Goal: Transaction & Acquisition: Purchase product/service

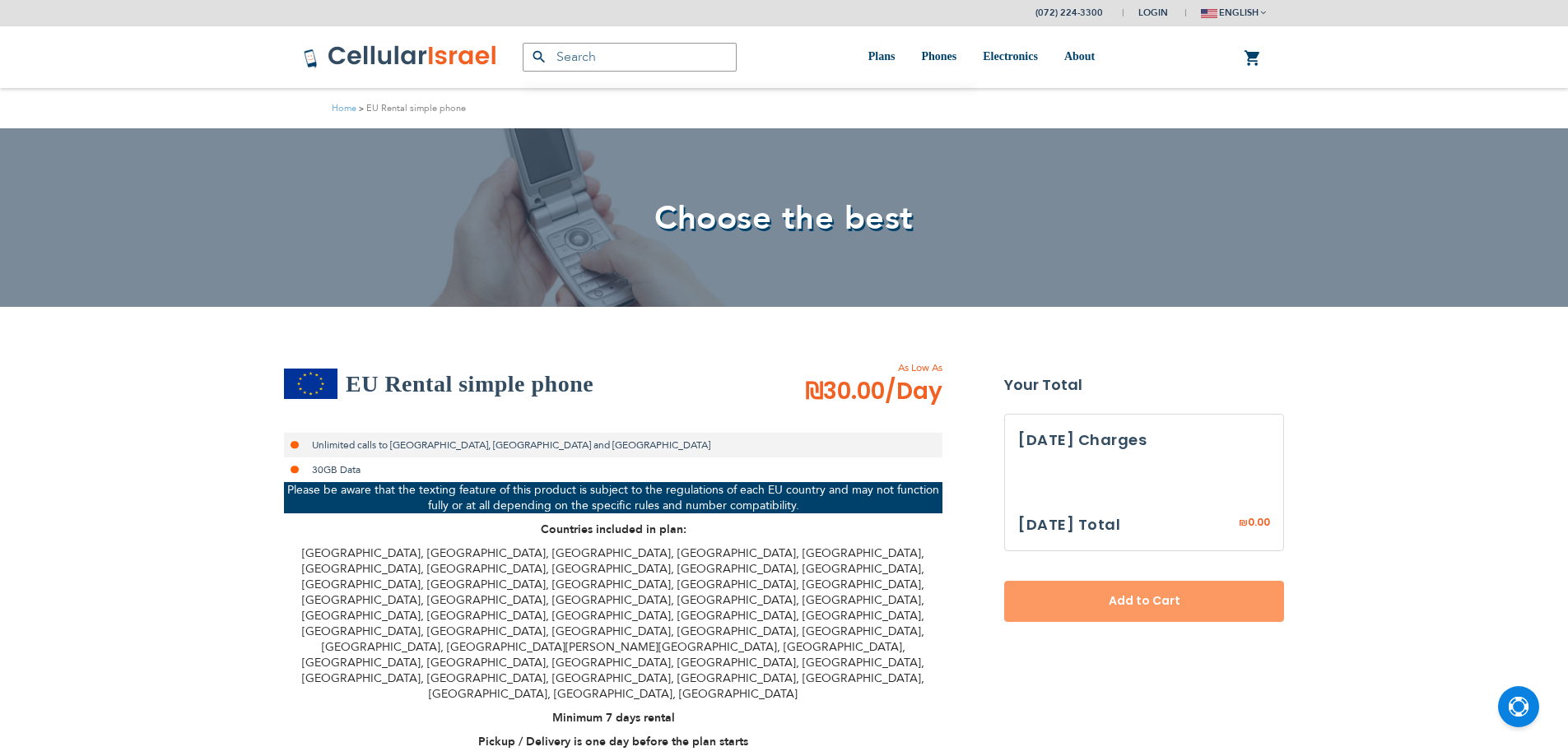
select select
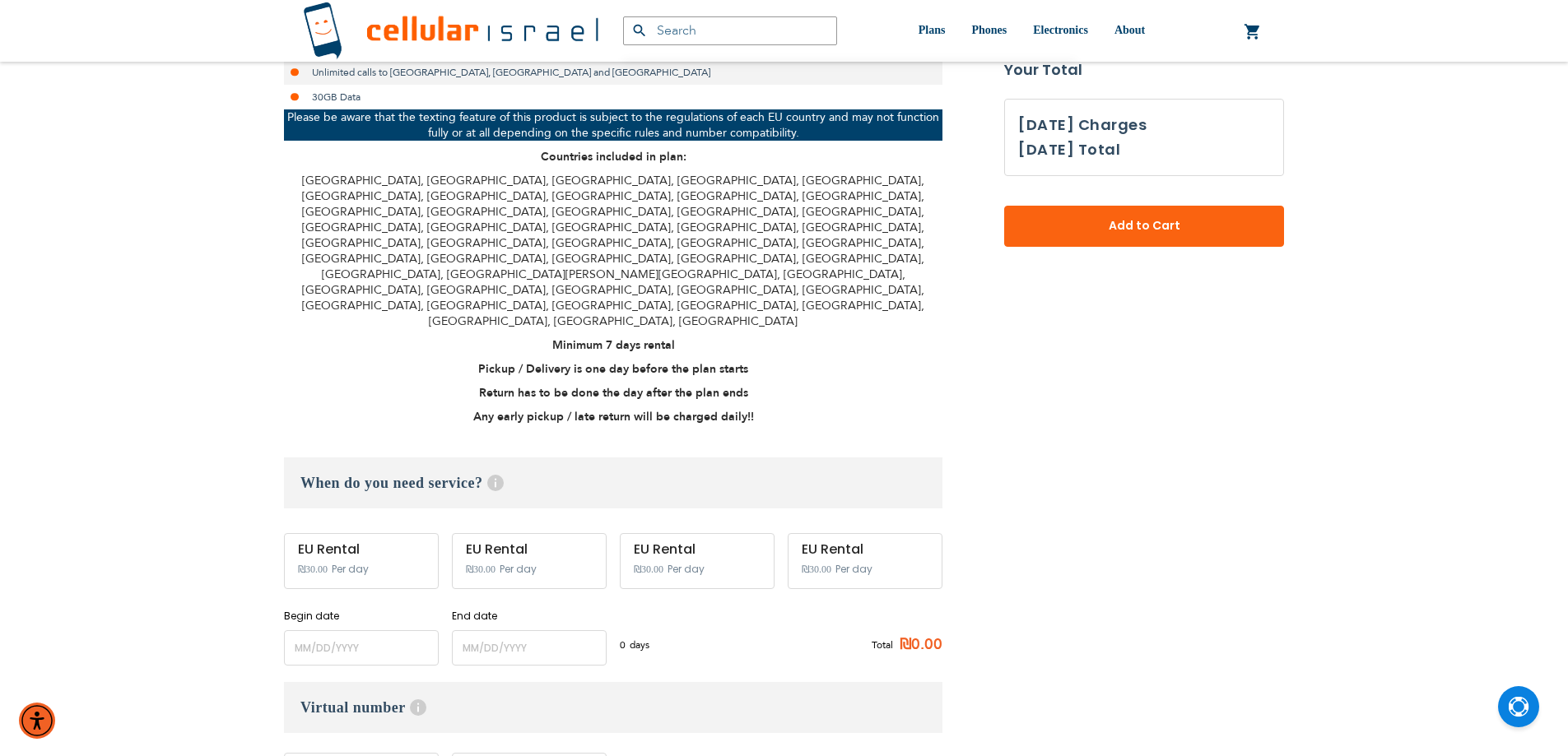
scroll to position [394, 0]
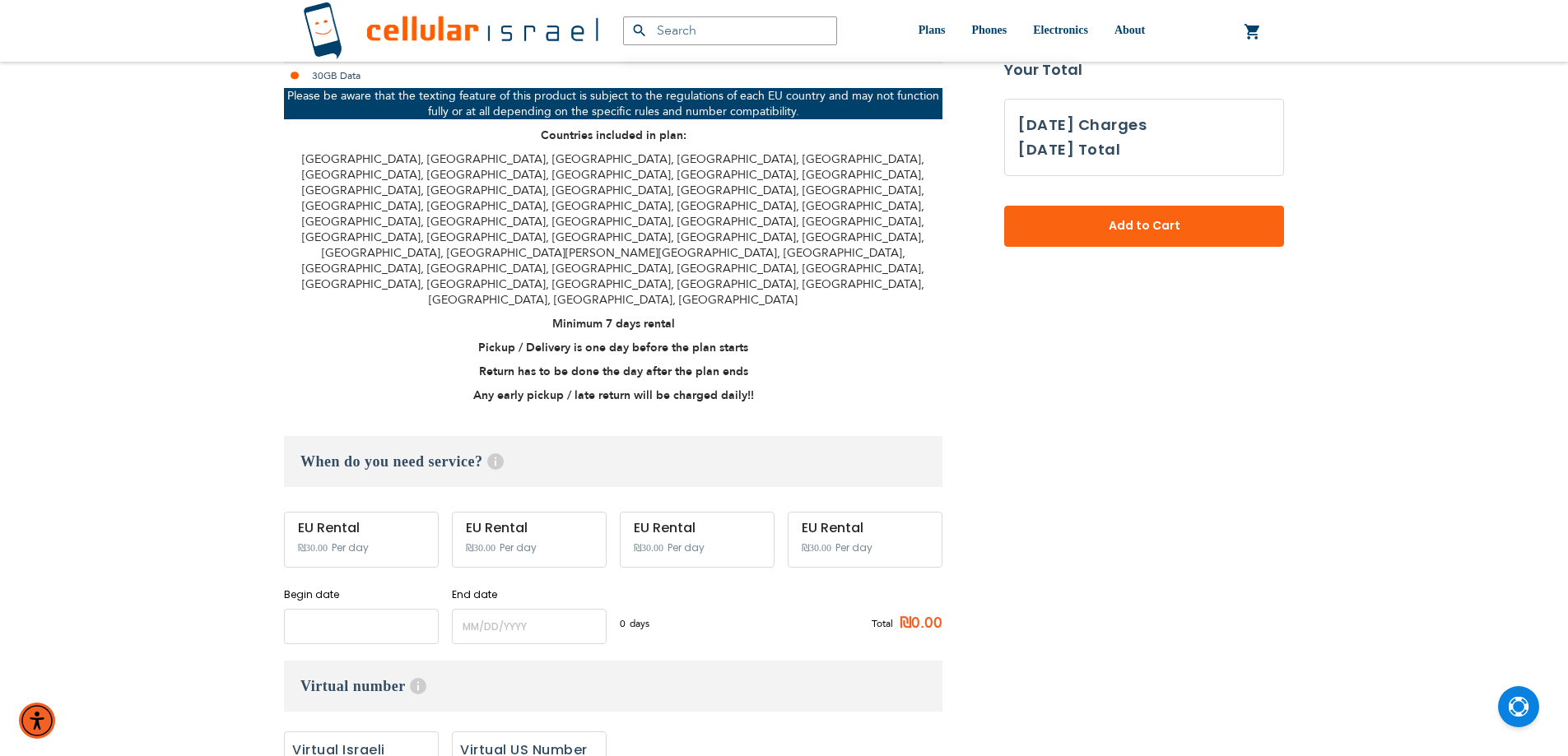
click at [353, 609] on input "name" at bounding box center [361, 627] width 155 height 36
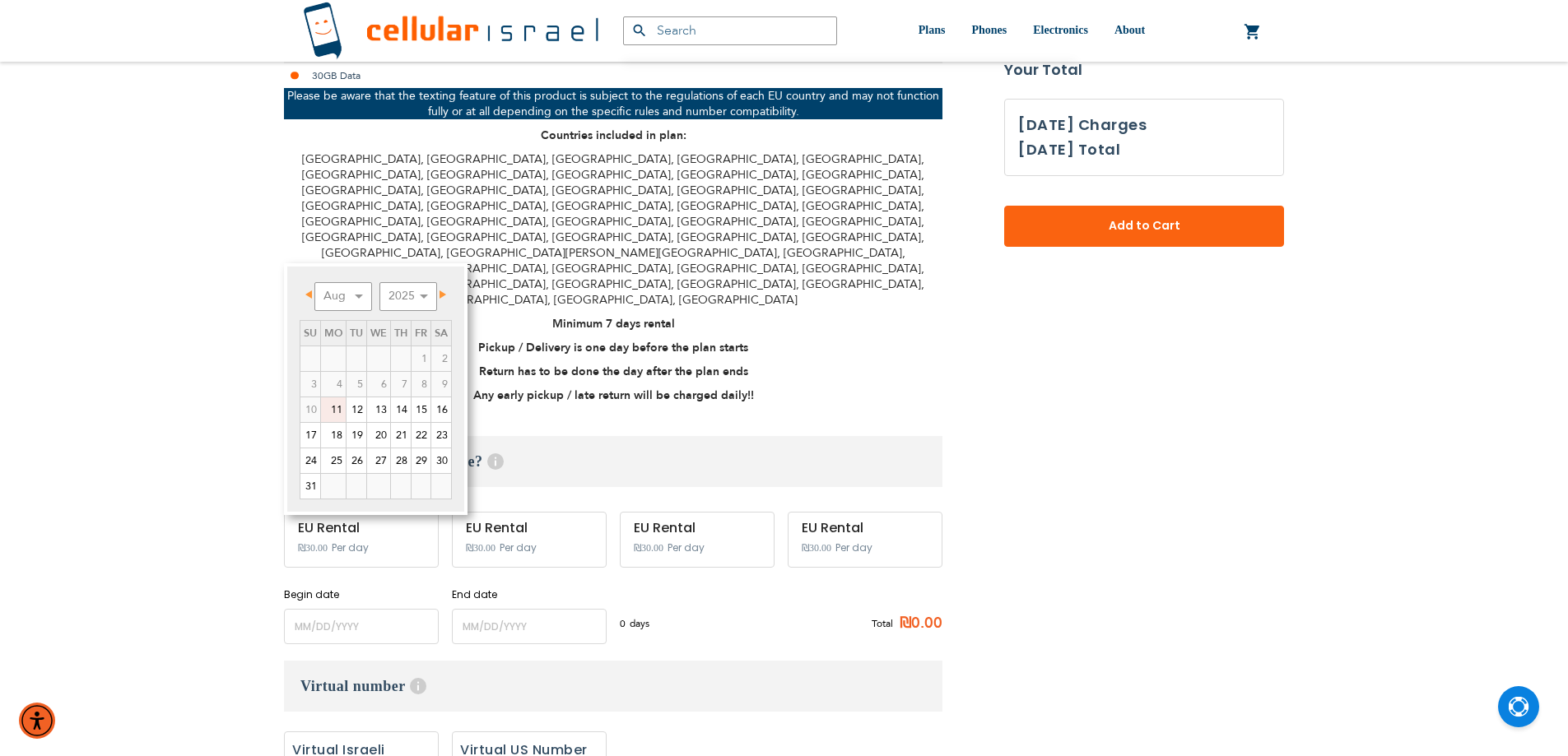
click at [358, 411] on link "12" at bounding box center [357, 410] width 20 height 25
type input "[DATE]"
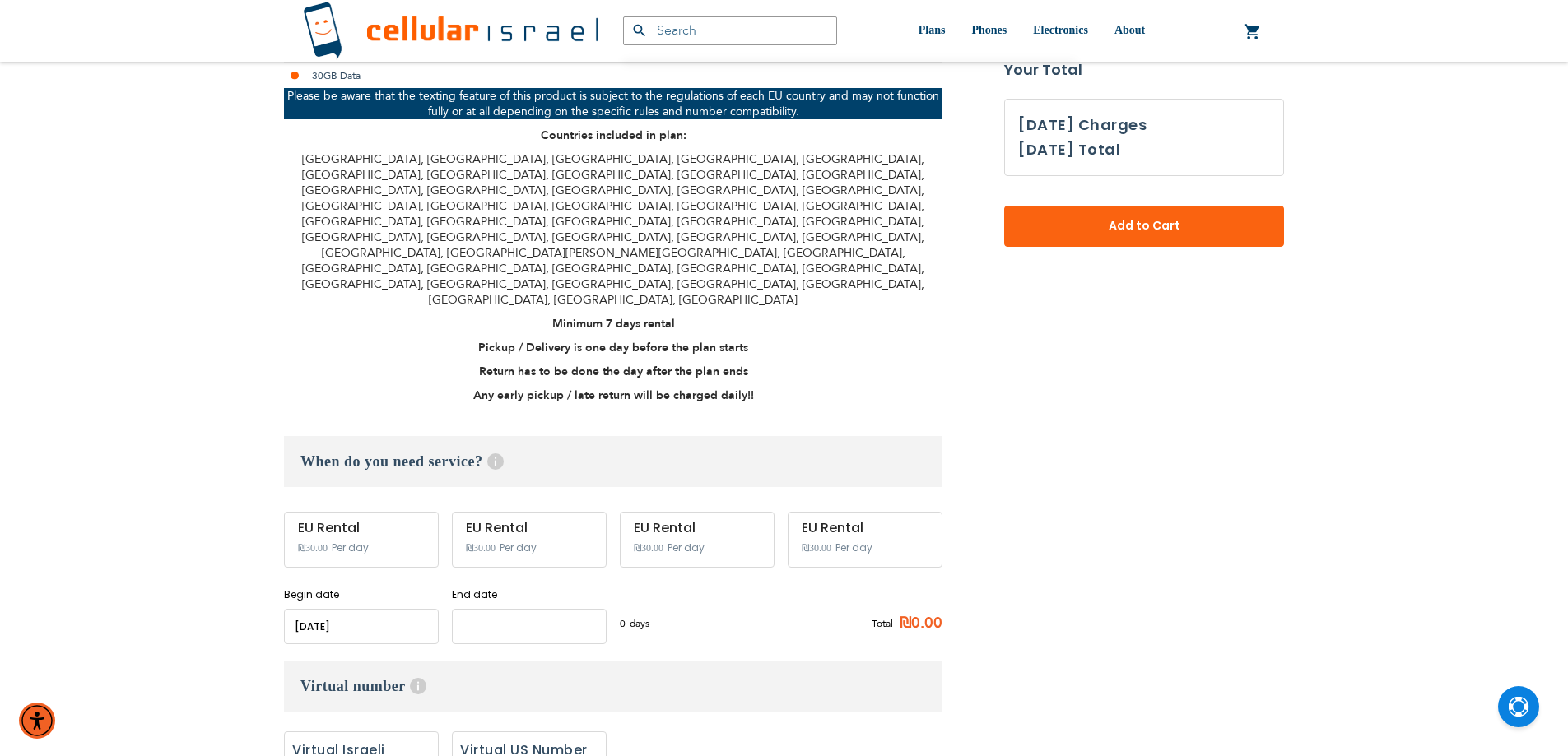
click at [496, 609] on input "name" at bounding box center [530, 627] width 155 height 36
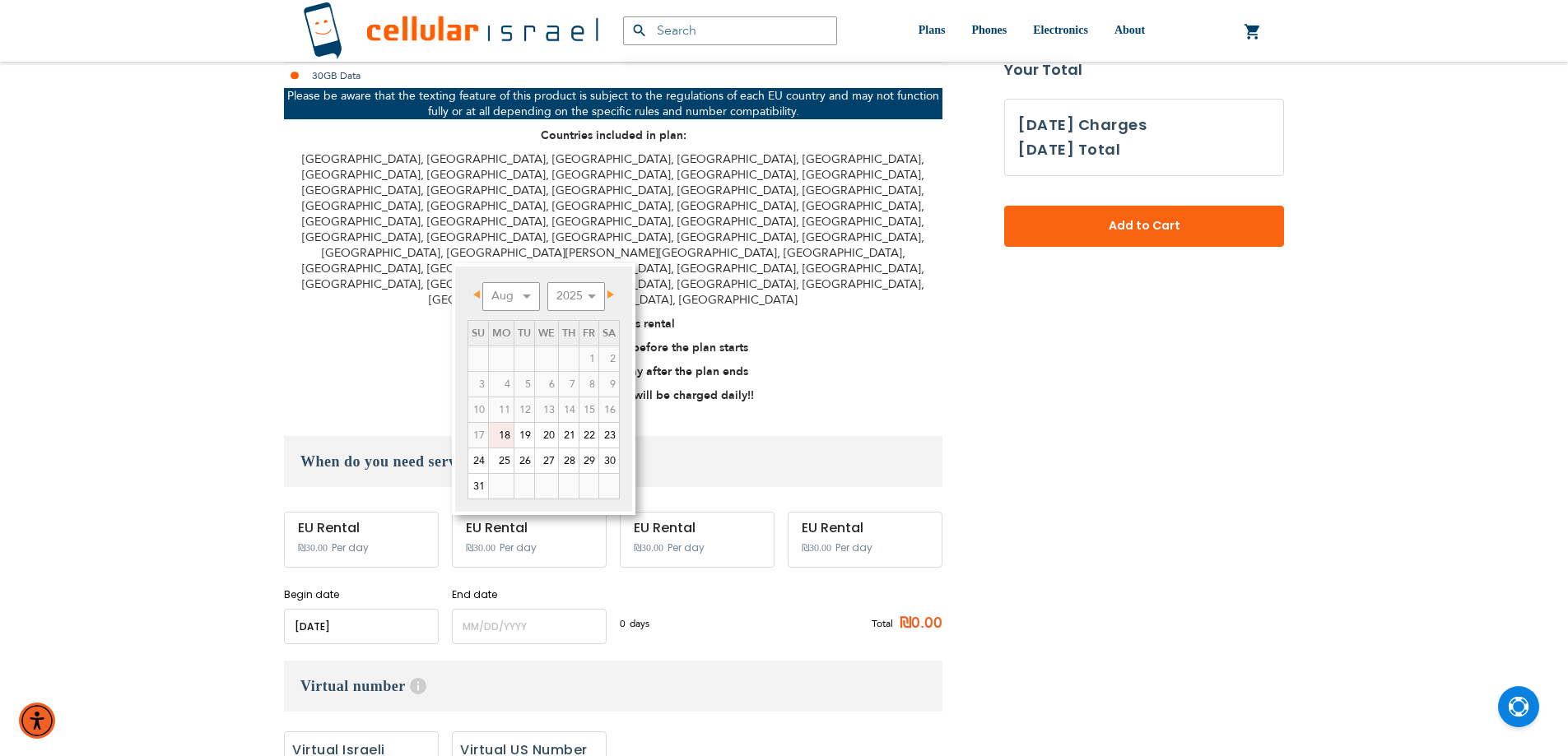
click at [548, 430] on link "20" at bounding box center [546, 435] width 23 height 25
type input "[DATE]"
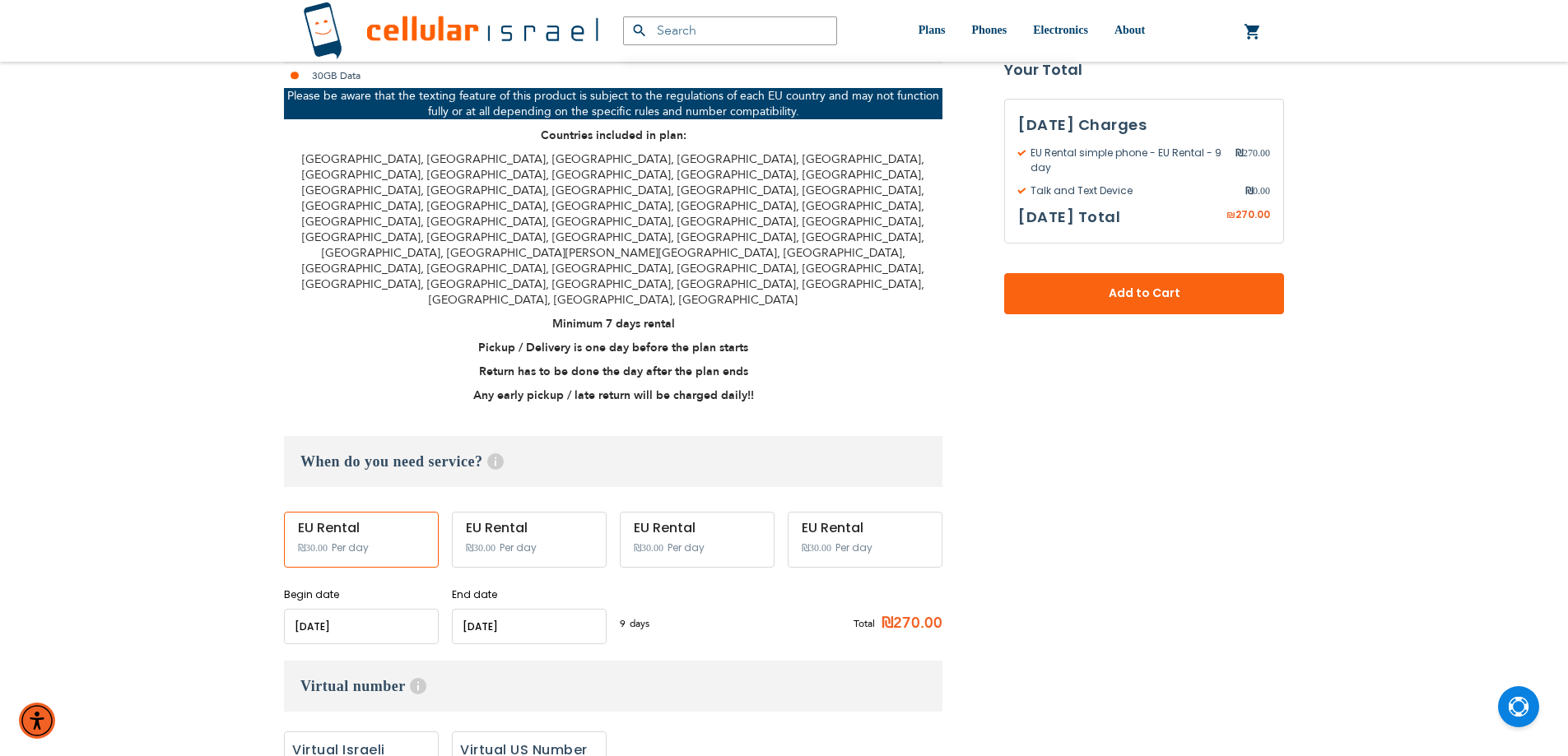
click at [508, 609] on input "name" at bounding box center [530, 627] width 155 height 36
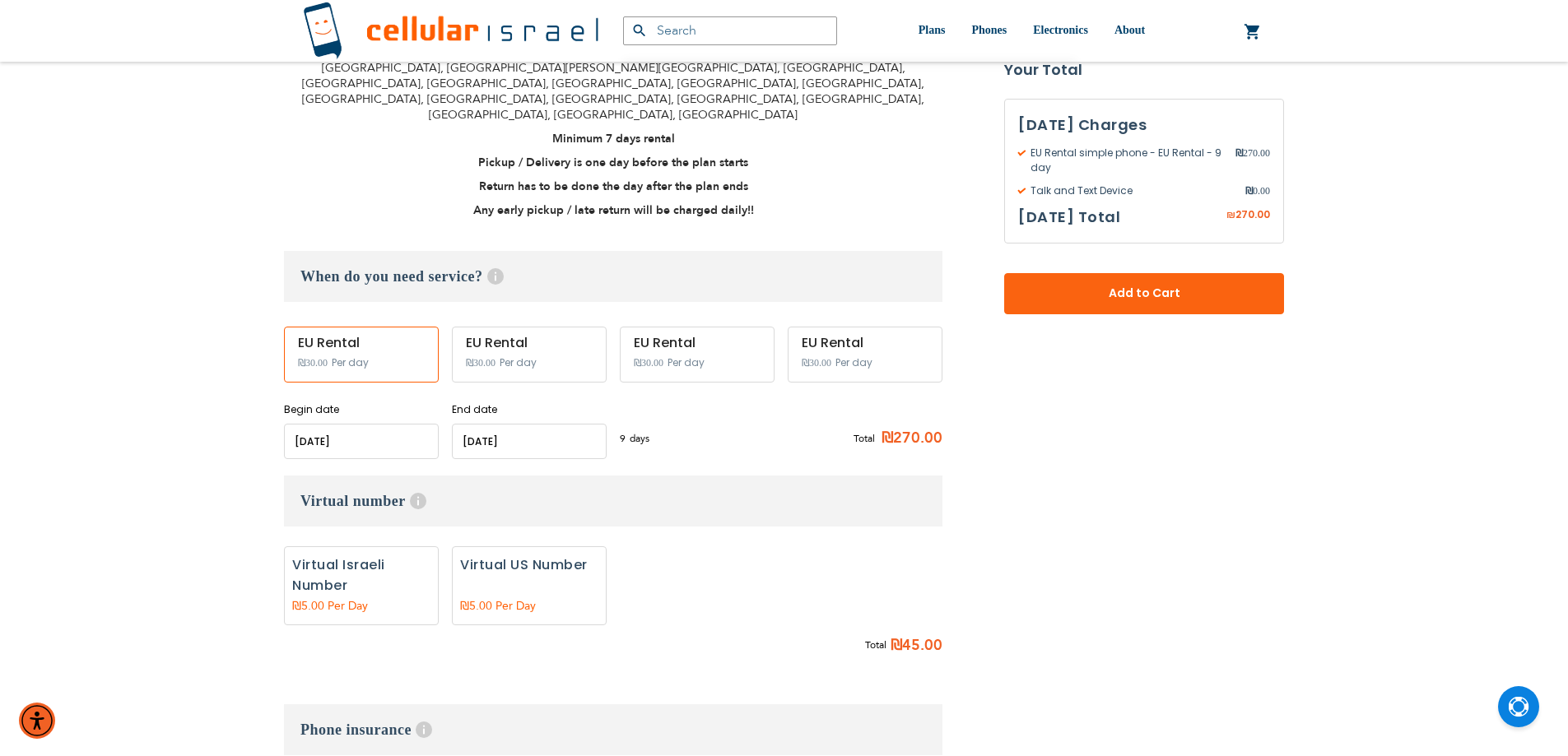
scroll to position [627, 0]
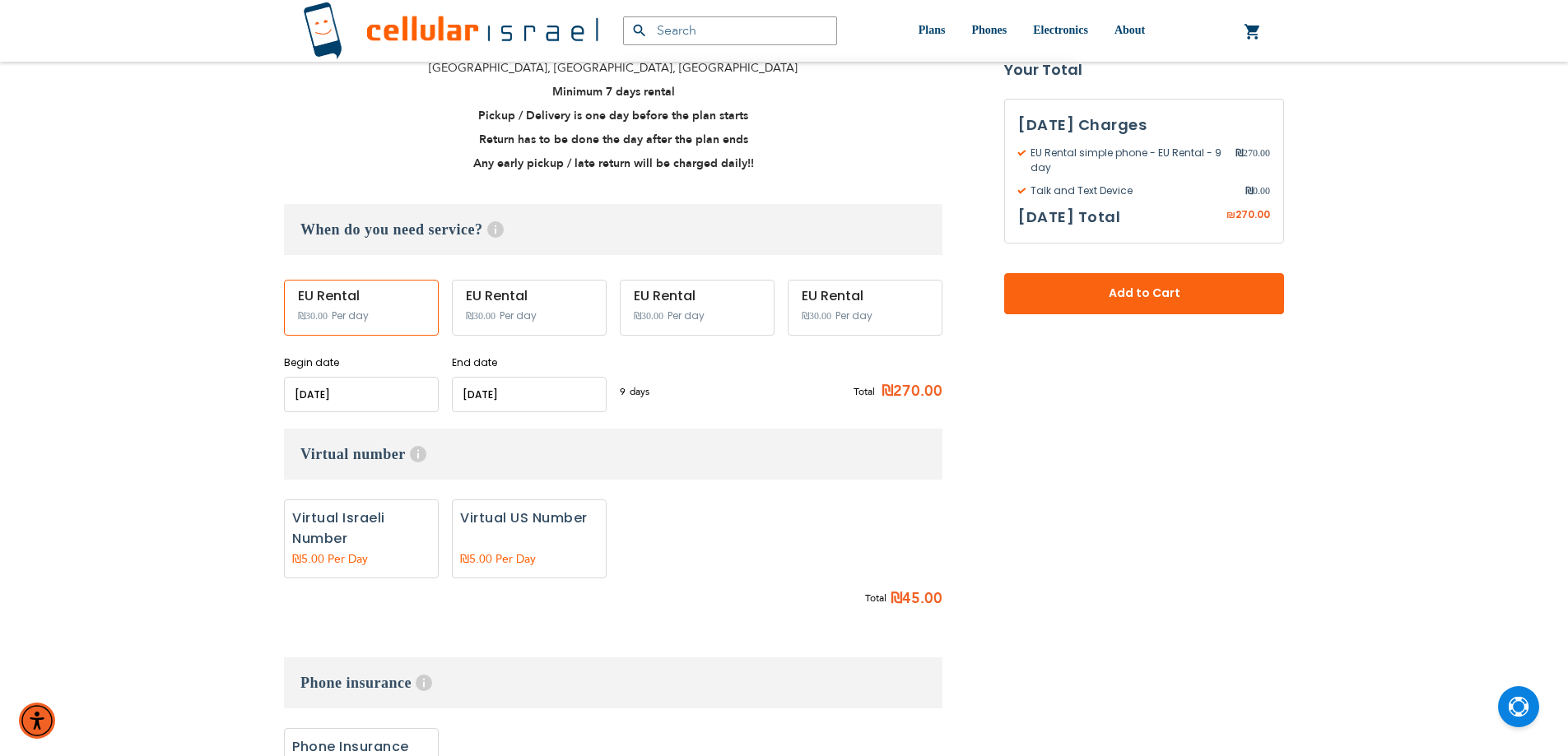
click at [497, 499] on label "Add" at bounding box center [530, 538] width 155 height 79
radio input "true"
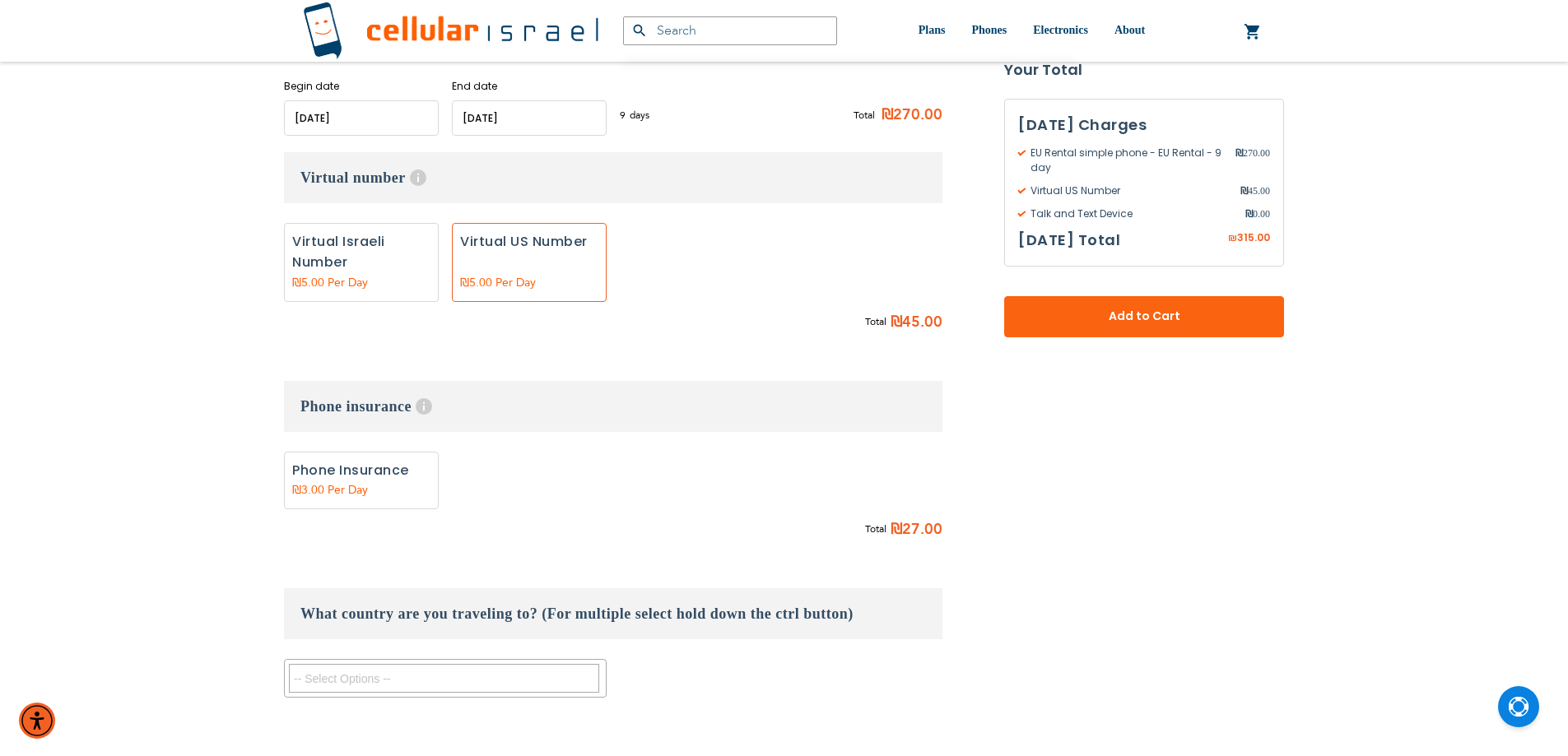
scroll to position [906, 0]
click at [489, 661] on textarea "Search" at bounding box center [444, 675] width 310 height 29
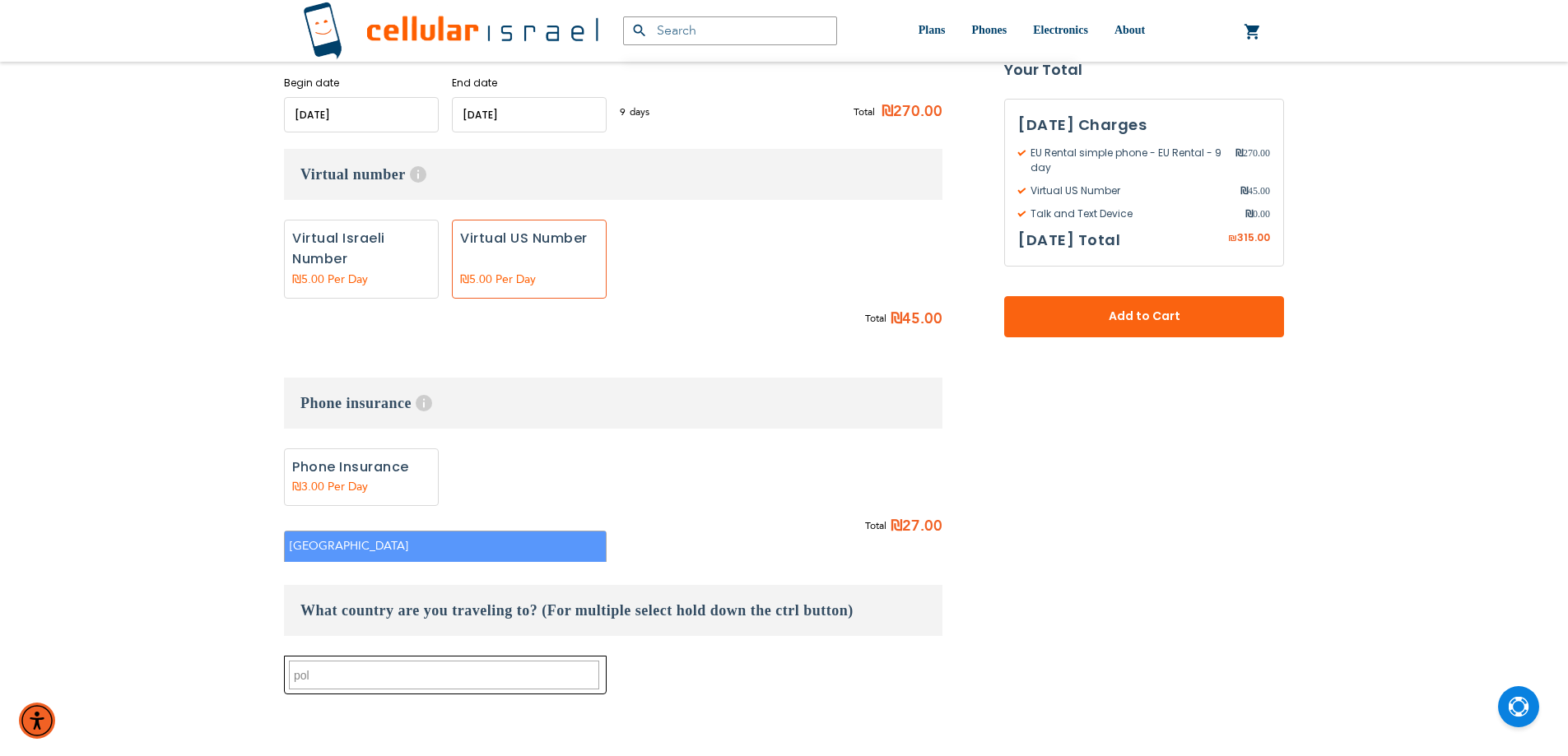
type textarea "pol"
click at [395, 540] on li "[GEOGRAPHIC_DATA]" at bounding box center [445, 546] width 321 height 30
select select "9152"
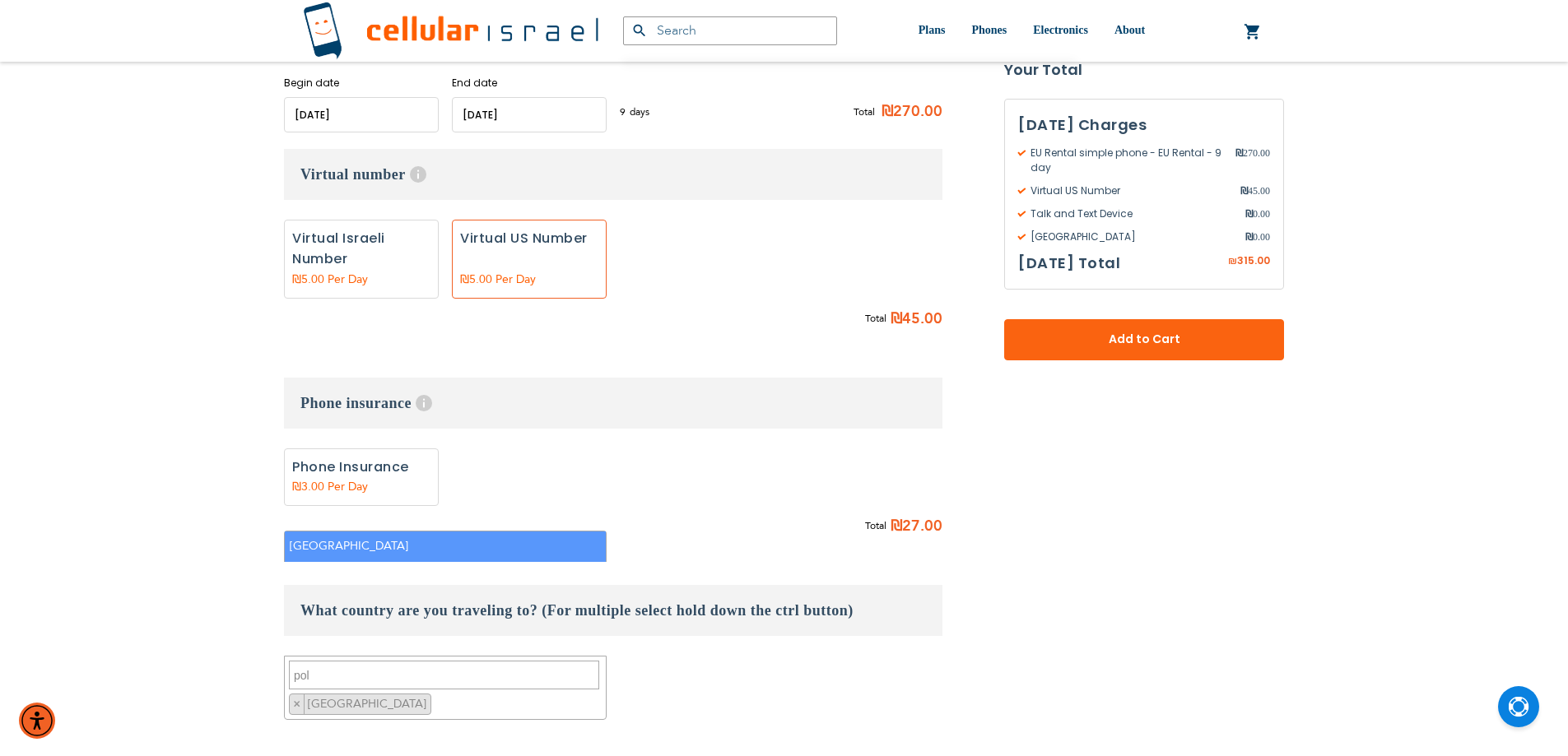
scroll to position [531, 0]
click at [376, 661] on textarea "pol" at bounding box center [444, 675] width 310 height 29
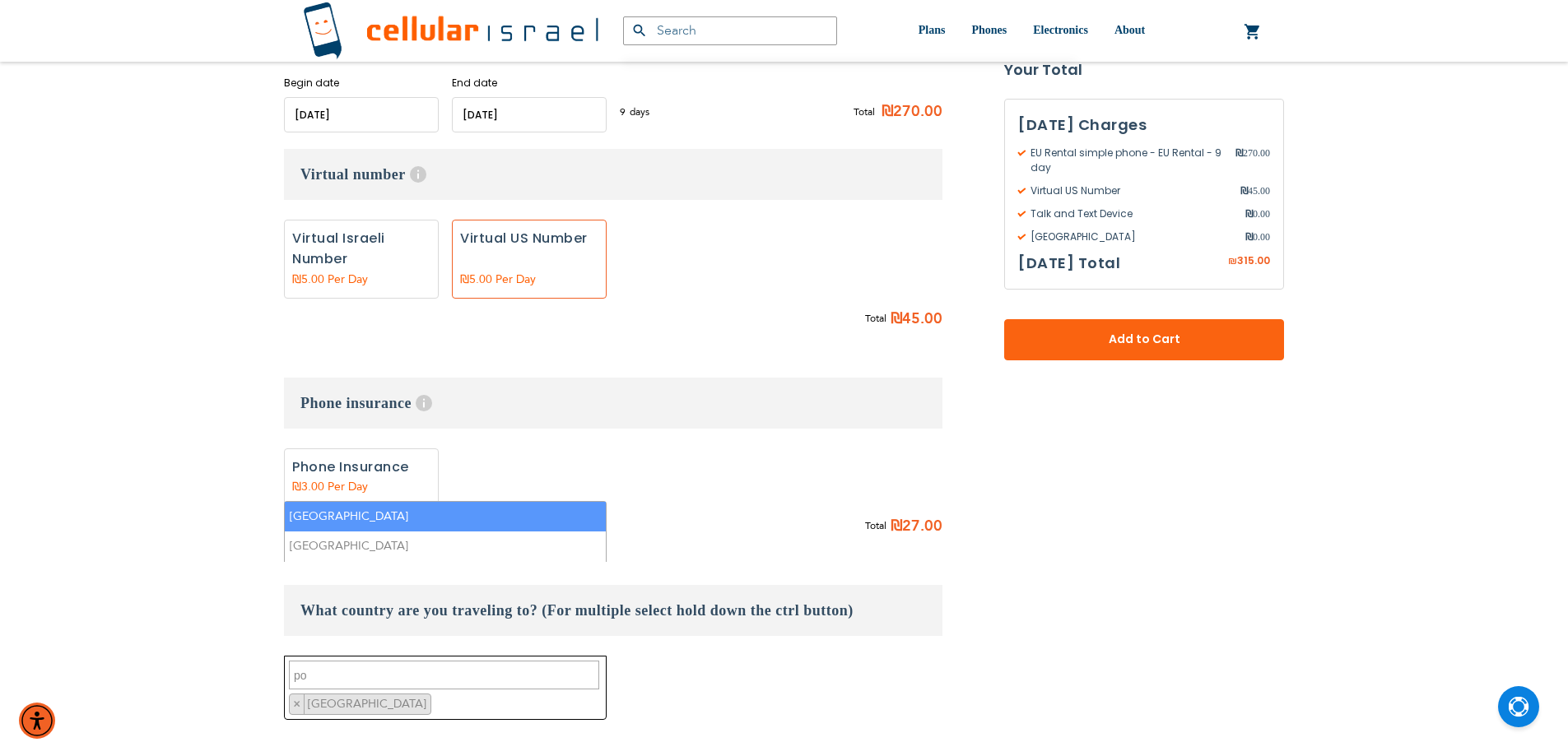
type textarea "p"
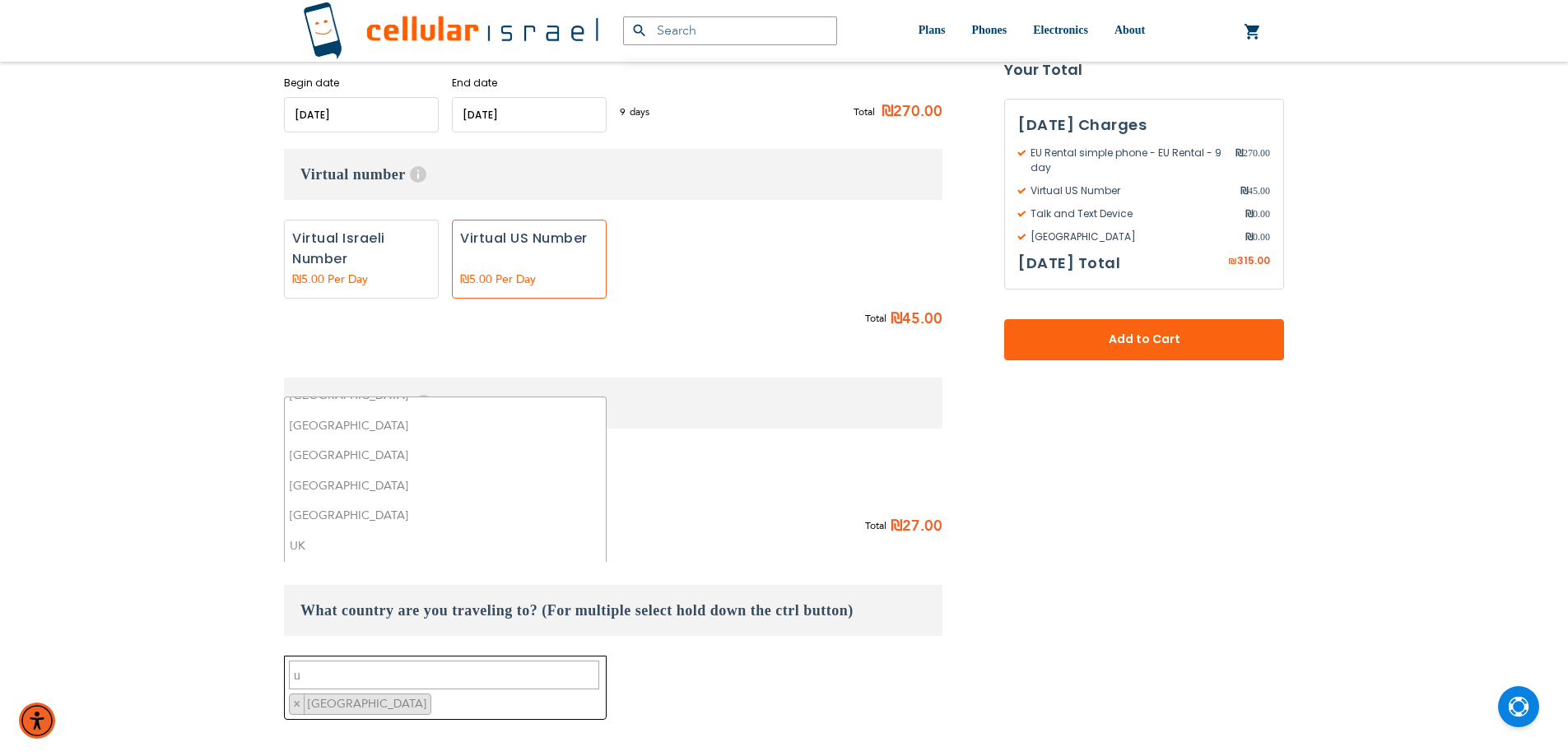
scroll to position [0, 0]
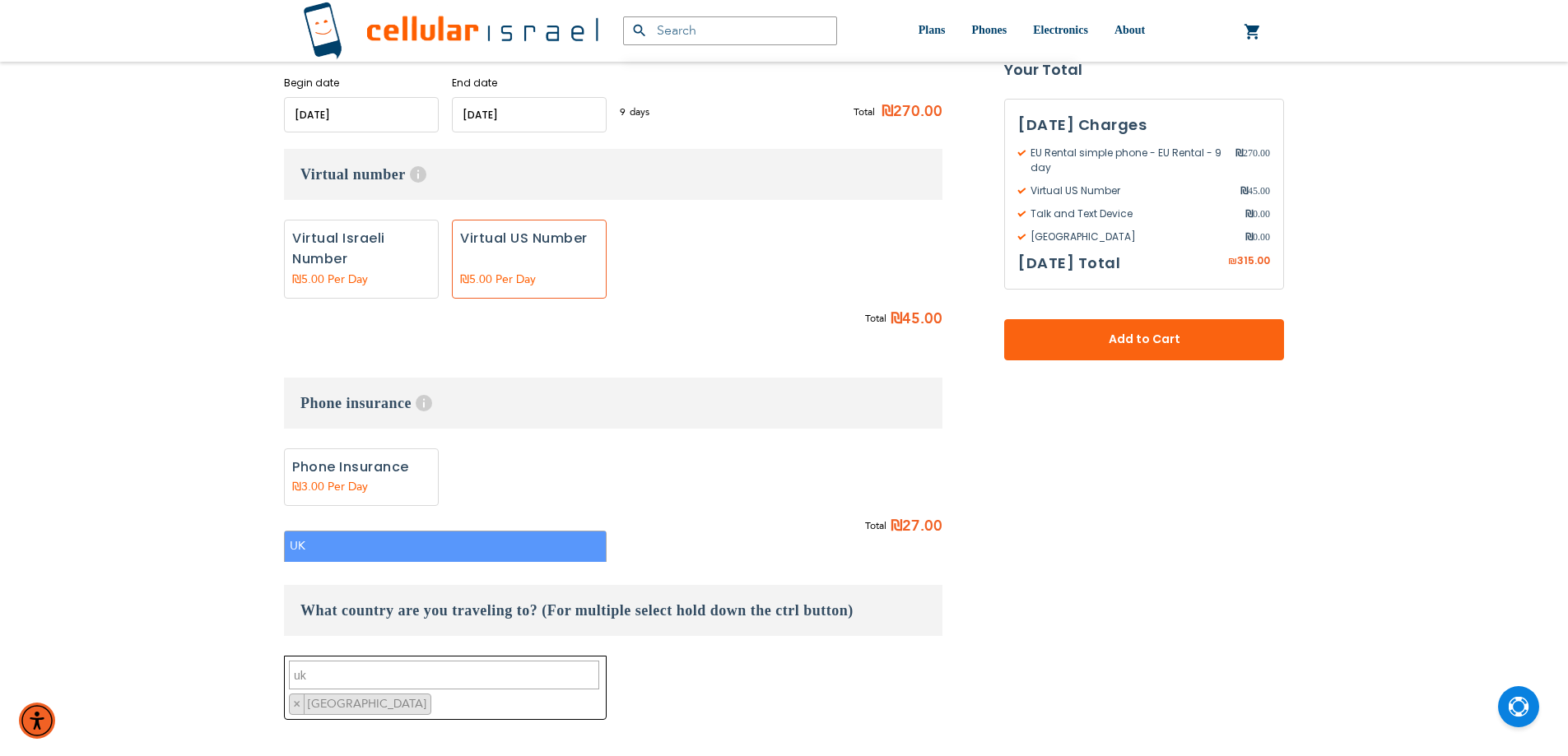
type textarea "u"
click at [395, 542] on li "Other (additional cost)" at bounding box center [445, 546] width 321 height 30
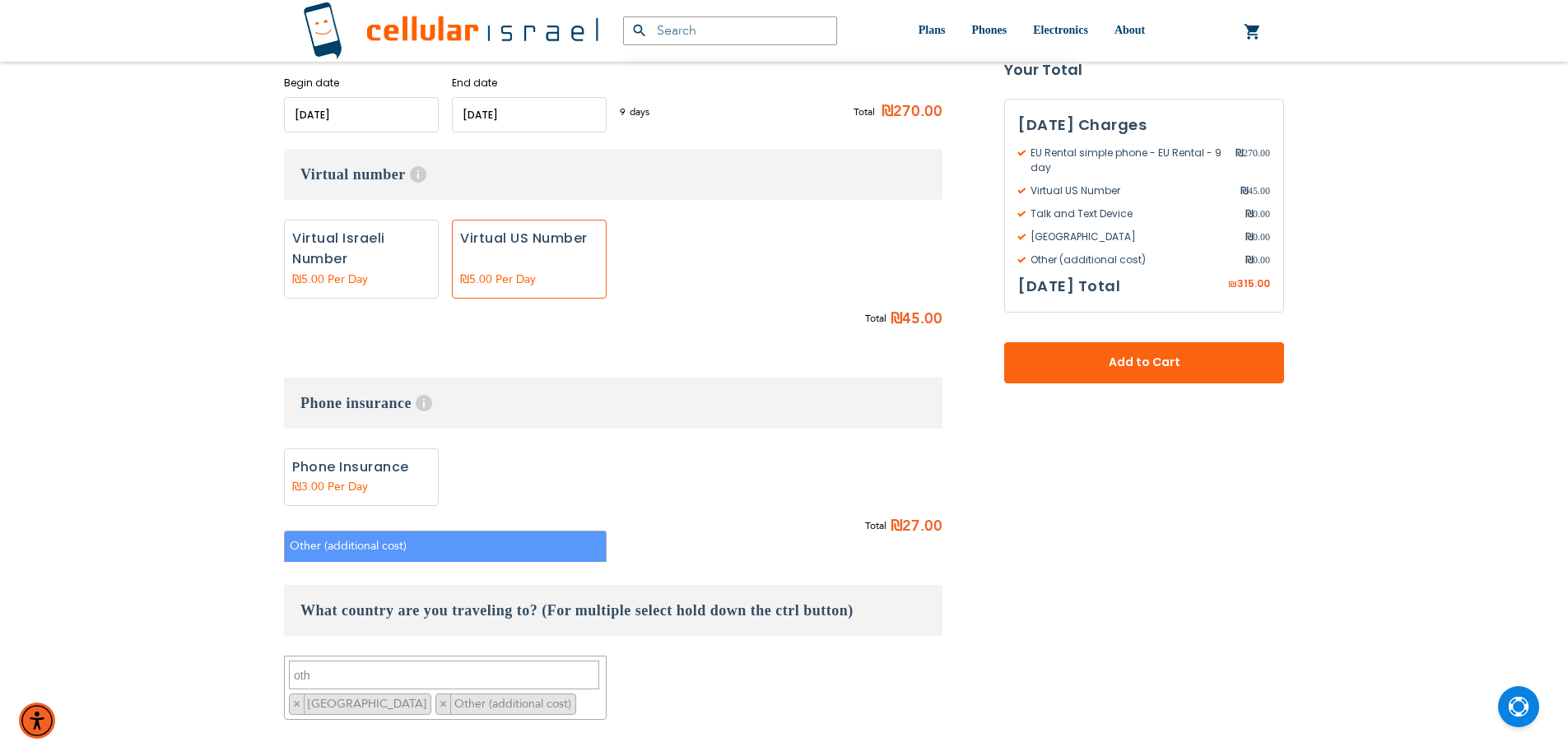
click at [382, 661] on textarea "oth" at bounding box center [444, 675] width 310 height 29
type textarea "o"
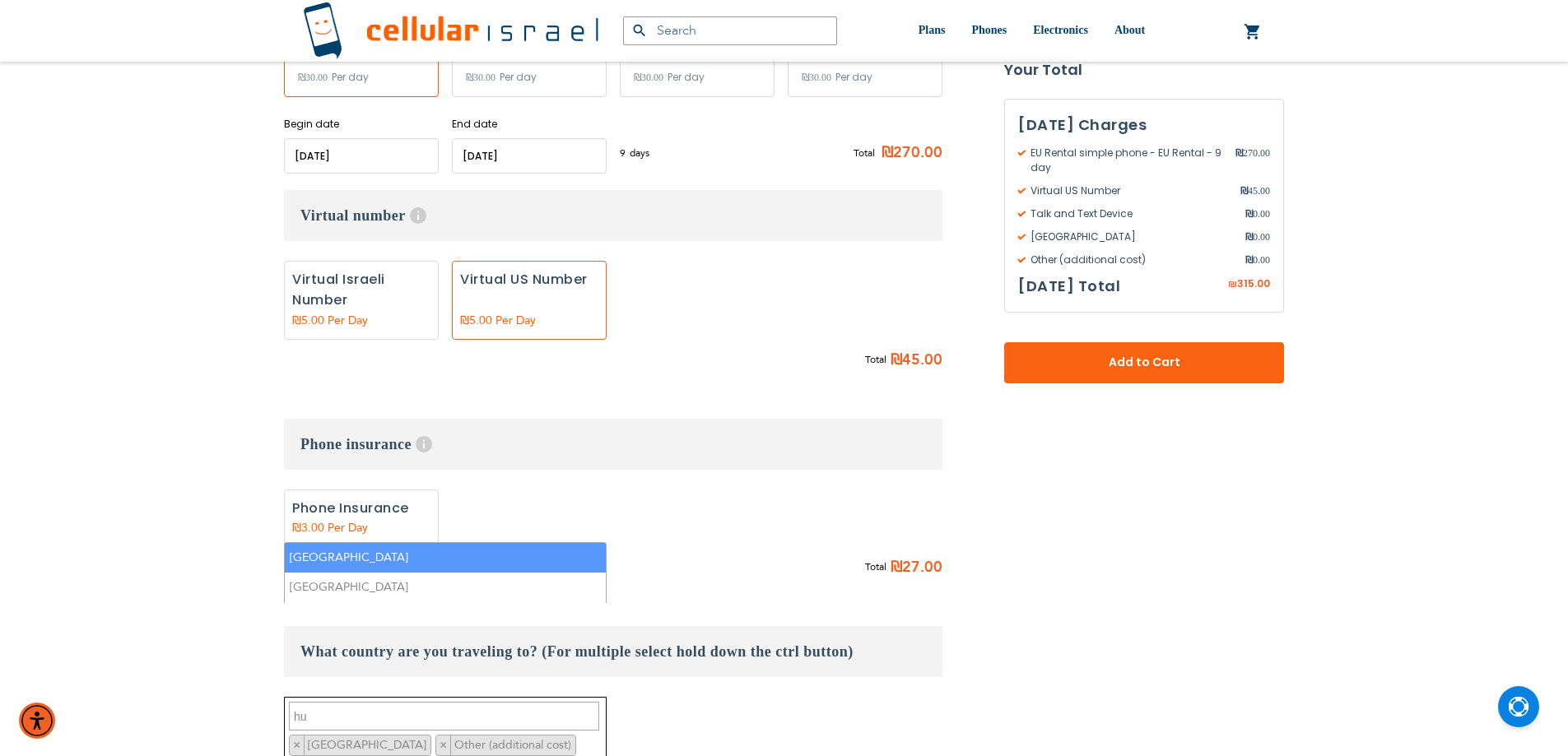
scroll to position [863, 0]
type textarea "hu"
click at [355, 551] on li "[GEOGRAPHIC_DATA]" at bounding box center [445, 560] width 321 height 30
select select "9145"
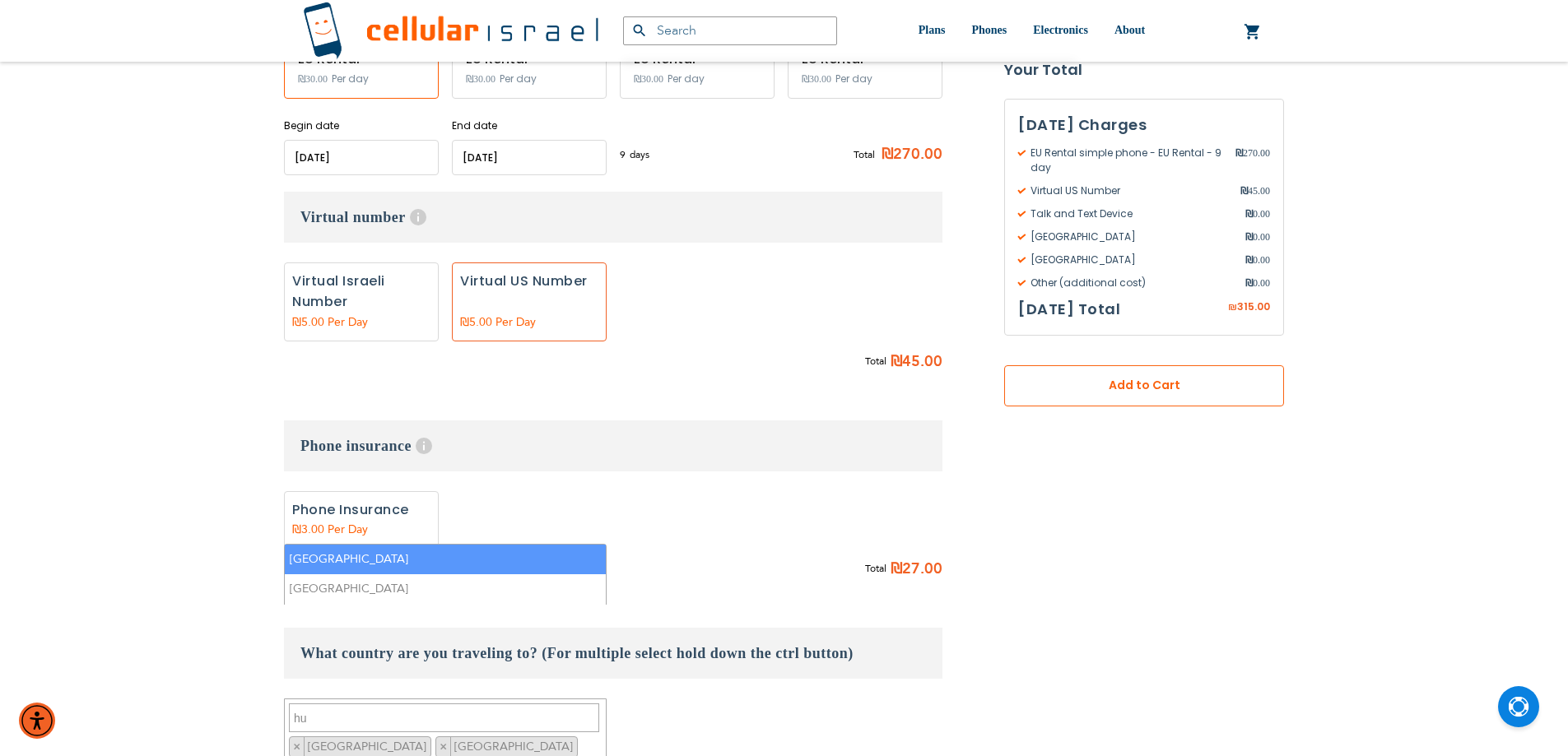
click at [1082, 387] on span "Add to Cart" at bounding box center [1144, 386] width 171 height 17
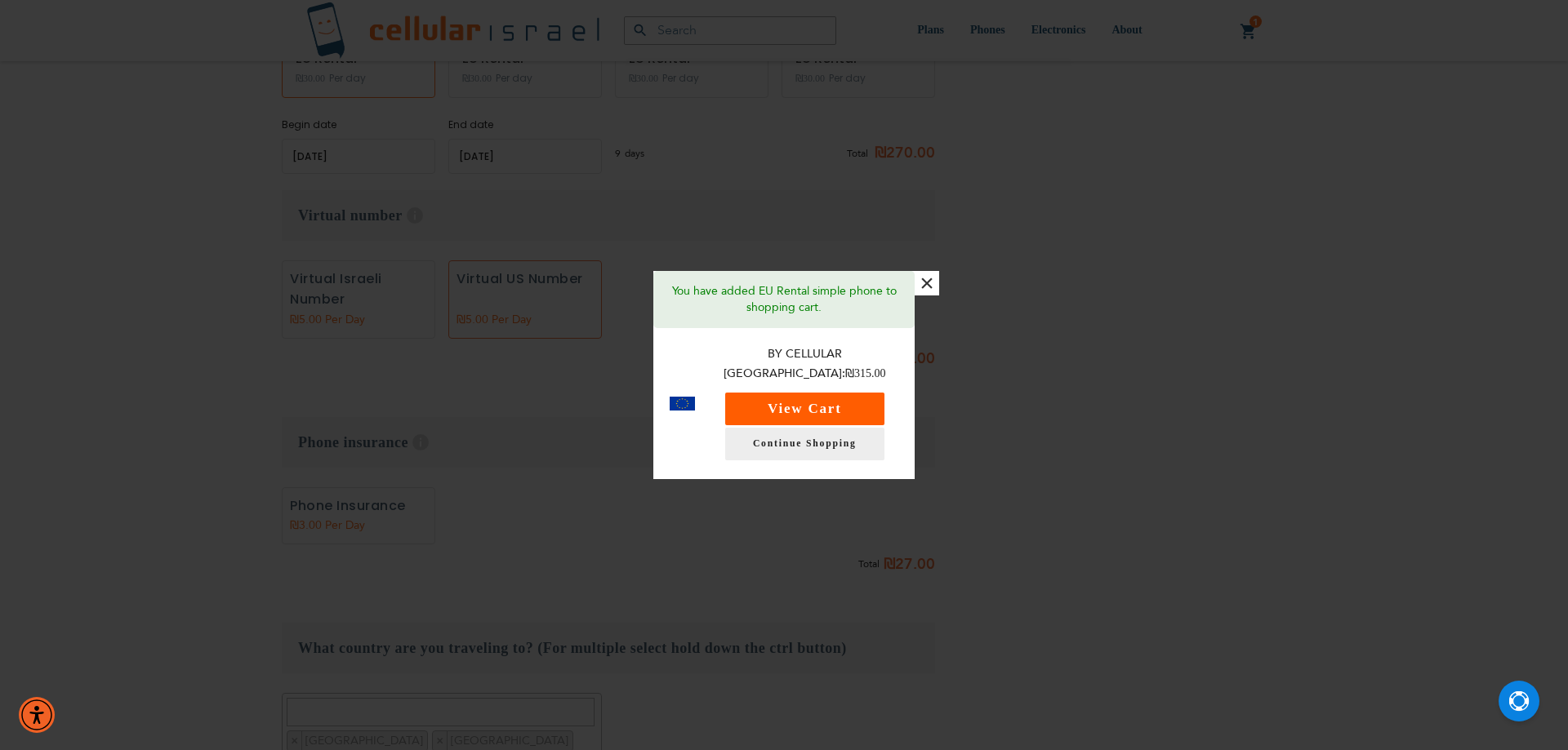
click at [792, 397] on button "View Cart" at bounding box center [805, 409] width 159 height 33
